Goal: Task Accomplishment & Management: Complete application form

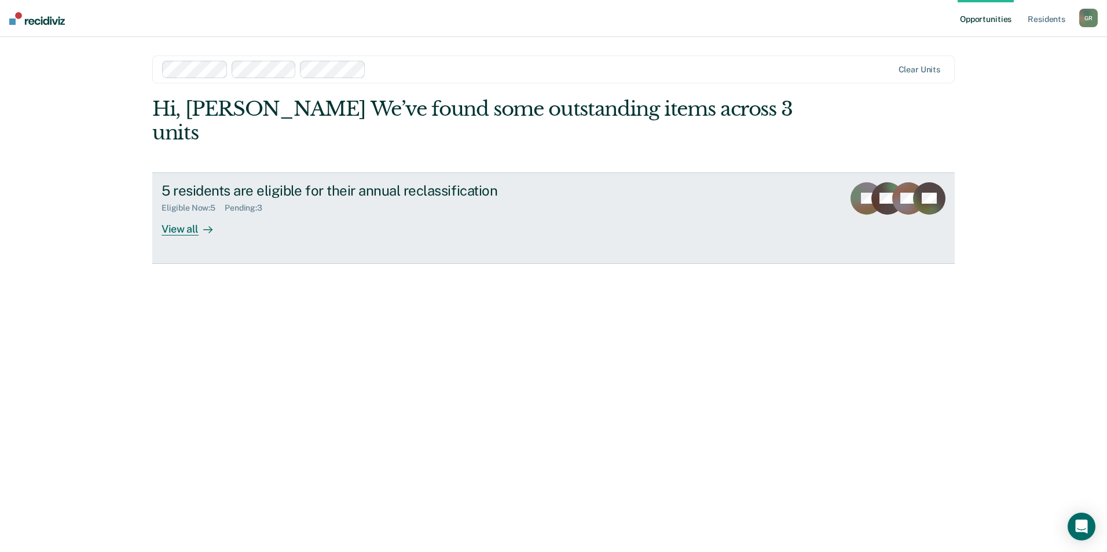
click at [167, 213] on div "View all" at bounding box center [193, 224] width 65 height 23
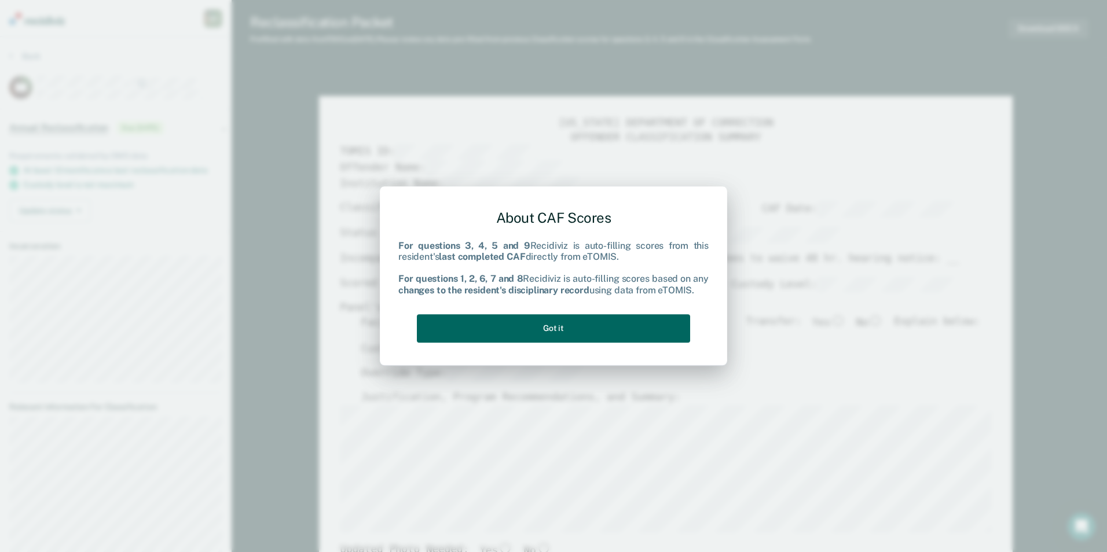
click at [585, 326] on button "Got it" at bounding box center [553, 328] width 273 height 28
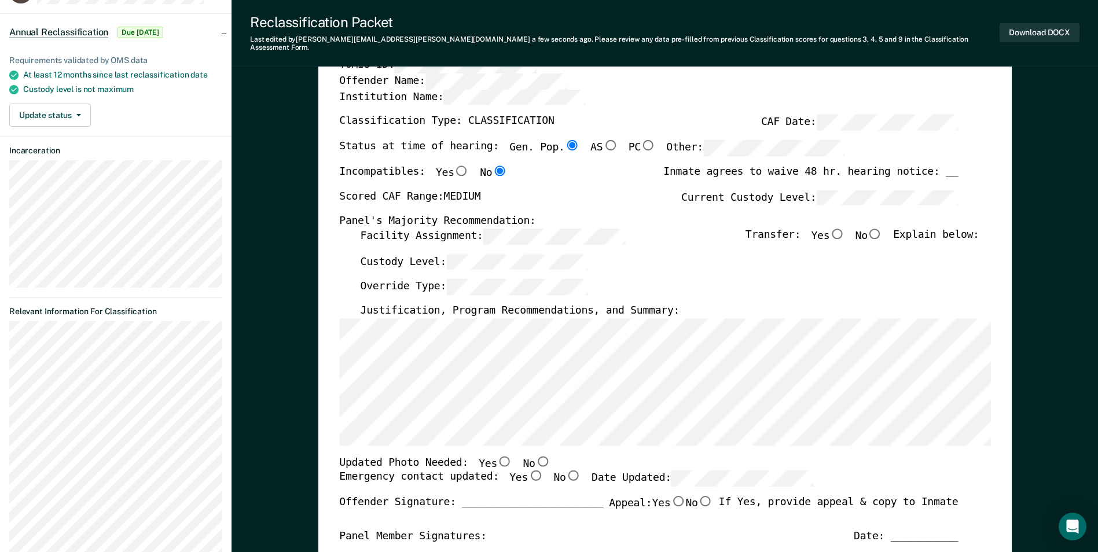
scroll to position [116, 0]
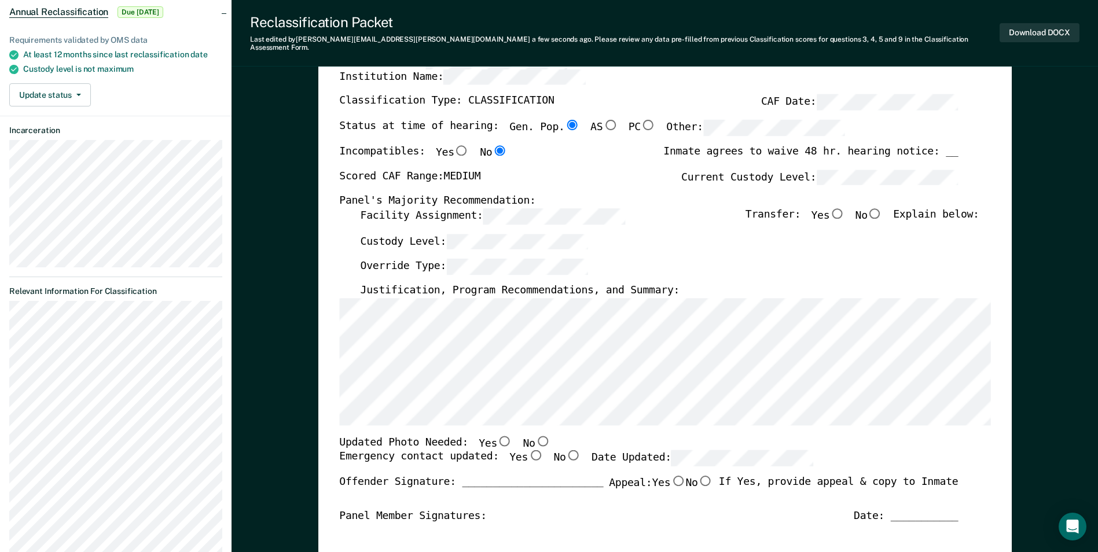
click at [535, 435] on input "No" at bounding box center [542, 440] width 15 height 10
type textarea "x"
radio input "true"
click at [528, 450] on input "Yes" at bounding box center [535, 455] width 15 height 10
type textarea "x"
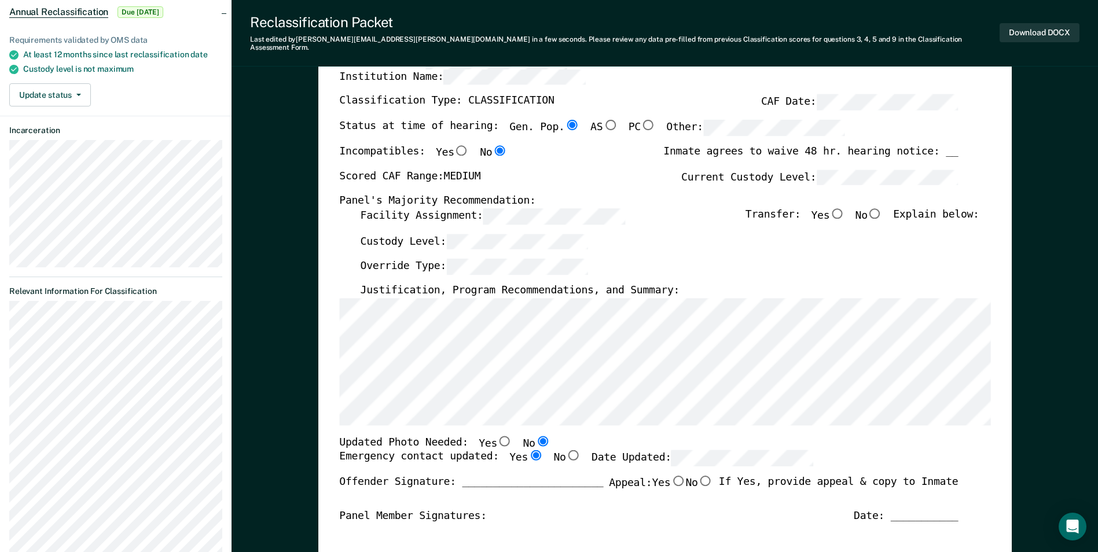
radio input "true"
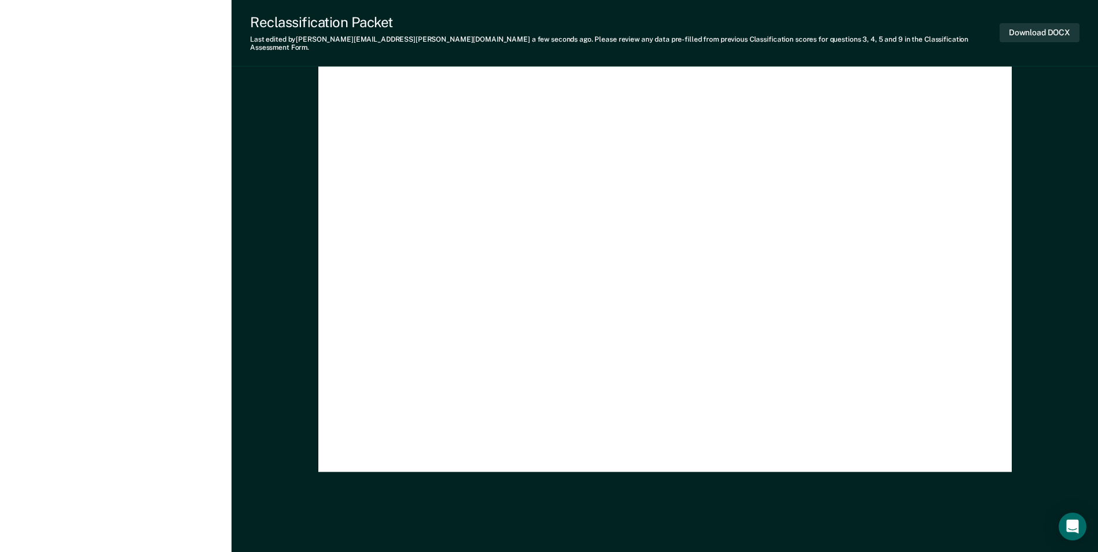
scroll to position [3367, 0]
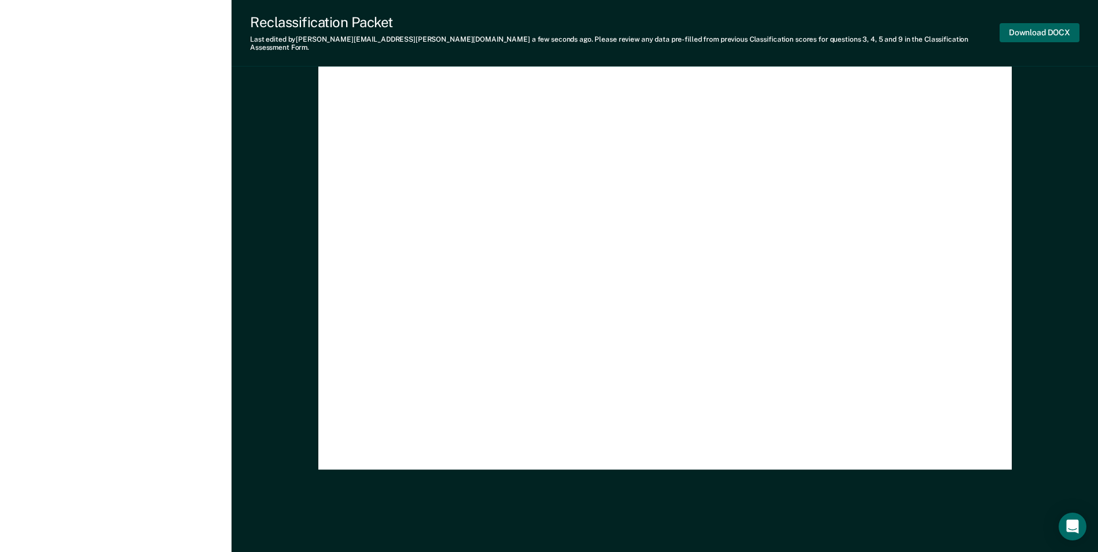
click at [1059, 34] on button "Download DOCX" at bounding box center [1039, 32] width 80 height 19
type textarea "x"
